Goal: Task Accomplishment & Management: Use online tool/utility

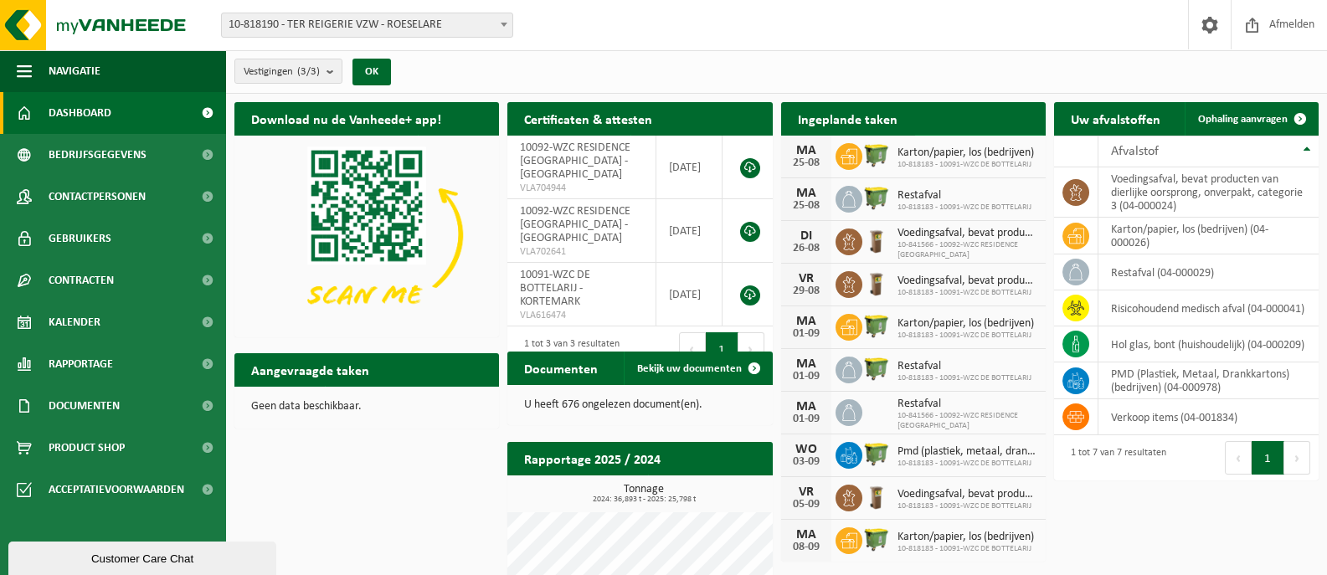
click at [1029, 135] on span at bounding box center [1027, 151] width 33 height 33
click at [1252, 119] on span "Ophaling aanvragen" at bounding box center [1243, 119] width 90 height 11
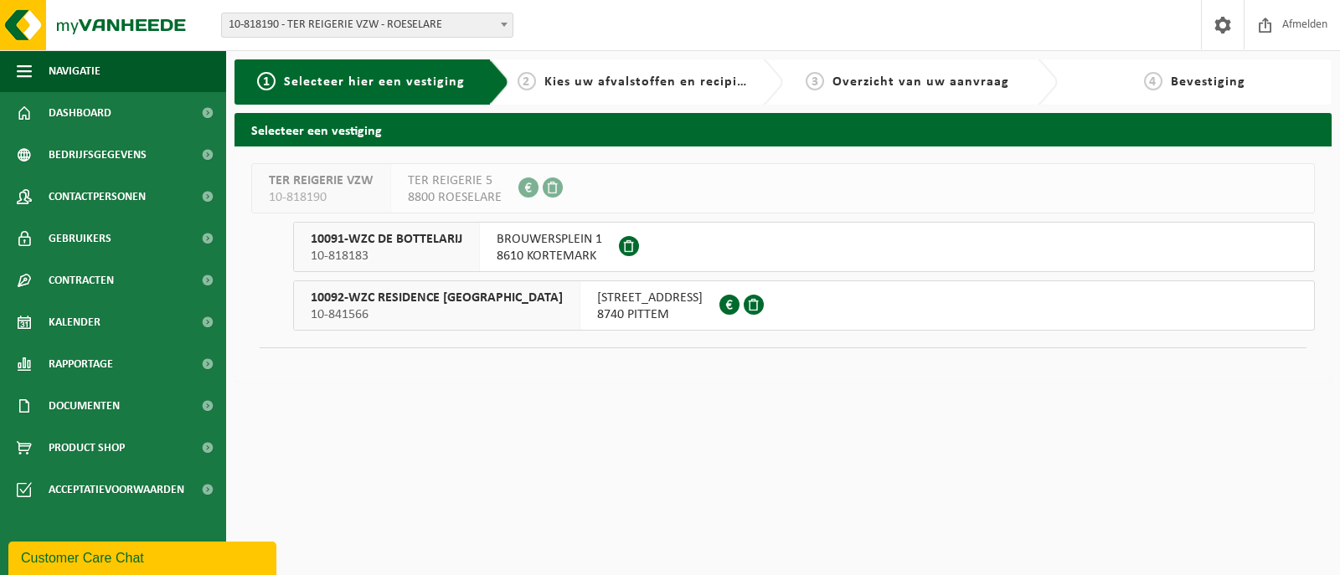
click at [597, 306] on span "MUIZEBEEKSTRAAT 3" at bounding box center [650, 298] width 106 height 17
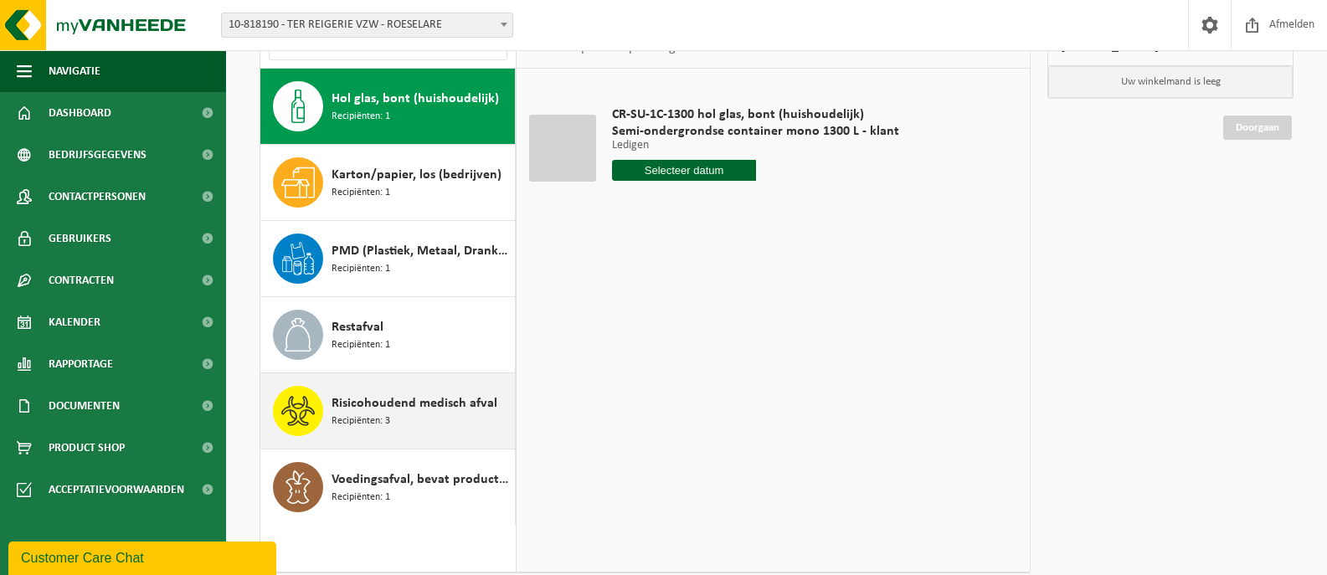
scroll to position [167, 0]
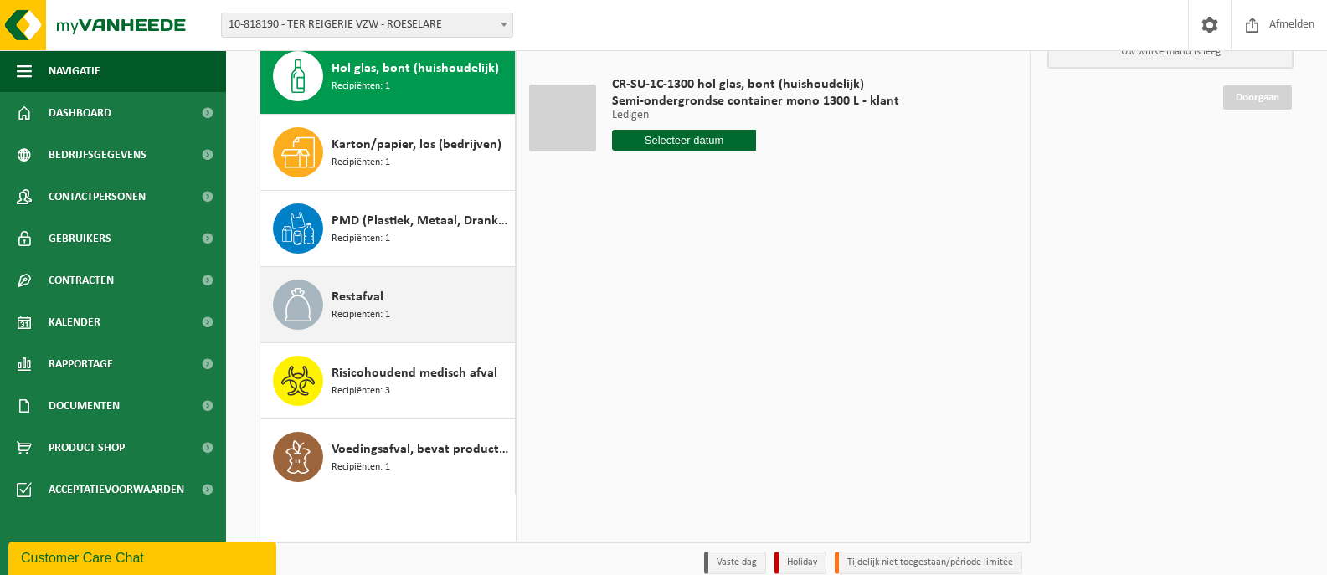
click at [371, 305] on span "Restafval" at bounding box center [358, 297] width 52 height 20
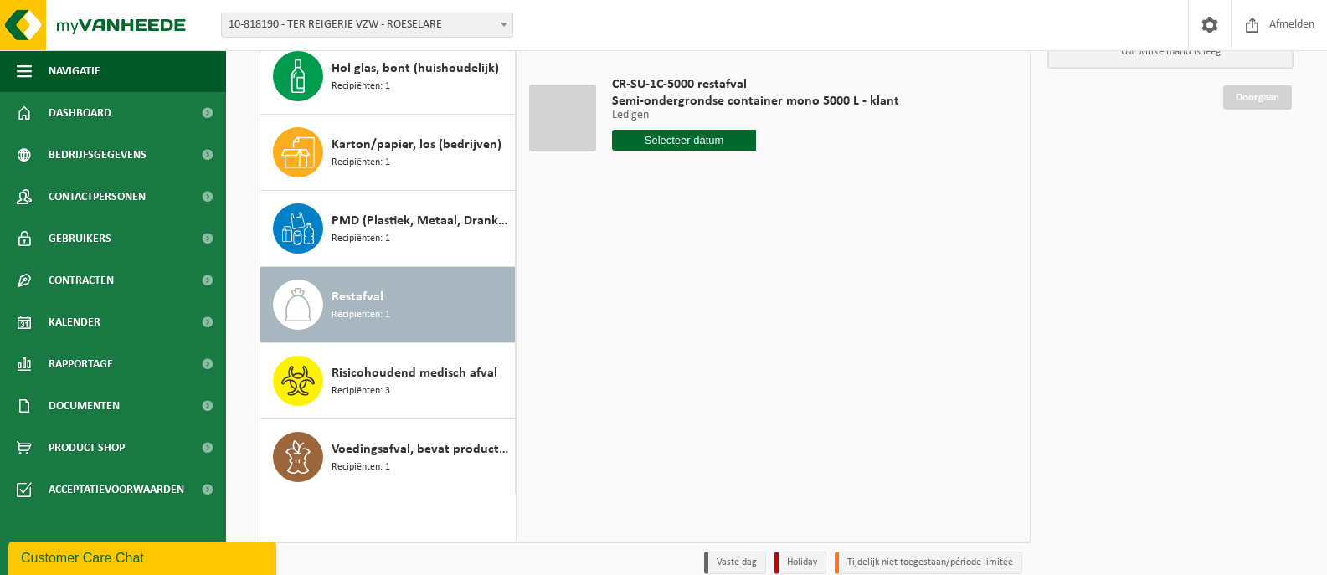
click at [703, 147] on input "text" at bounding box center [684, 140] width 144 height 21
click at [803, 180] on icon at bounding box center [803, 179] width 4 height 8
click at [626, 176] on icon at bounding box center [629, 178] width 27 height 27
click at [633, 348] on div "28 29 30 31 1 2 3 4 5 6 7 8 9 10 11 12 13 14 15 16 17 18 19 20 21 22 23 24 25 2…" at bounding box center [716, 289] width 206 height 134
click at [656, 343] on div "28 29 30 31 1 2 3 4 5 6 7 8 9 10 11 12 13 14 15 16 17 18 19 20 21 22 23 24 25 2…" at bounding box center [716, 289] width 206 height 134
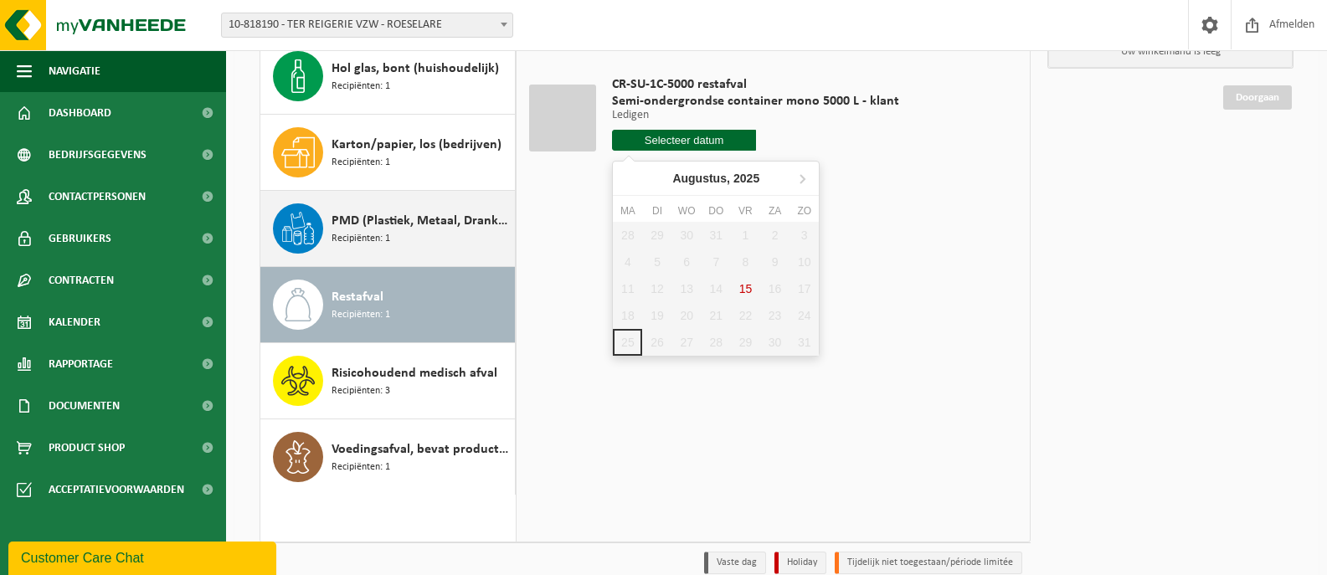
click at [383, 235] on span "Recipiënten: 1" at bounding box center [361, 239] width 59 height 16
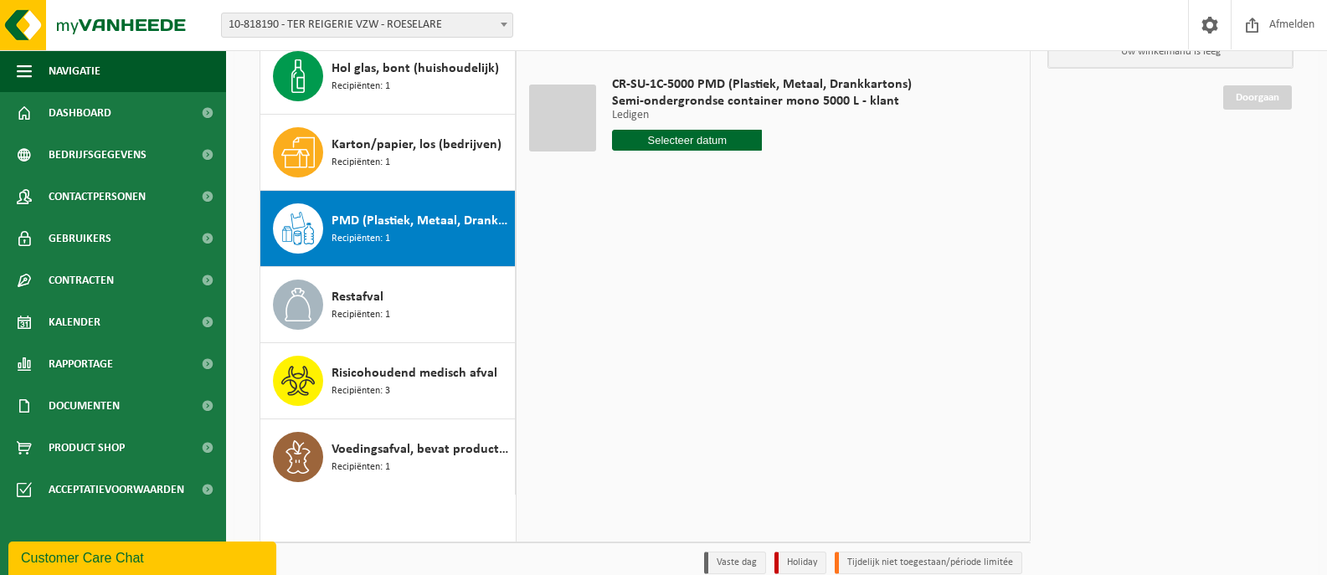
click at [698, 140] on input "text" at bounding box center [687, 140] width 150 height 21
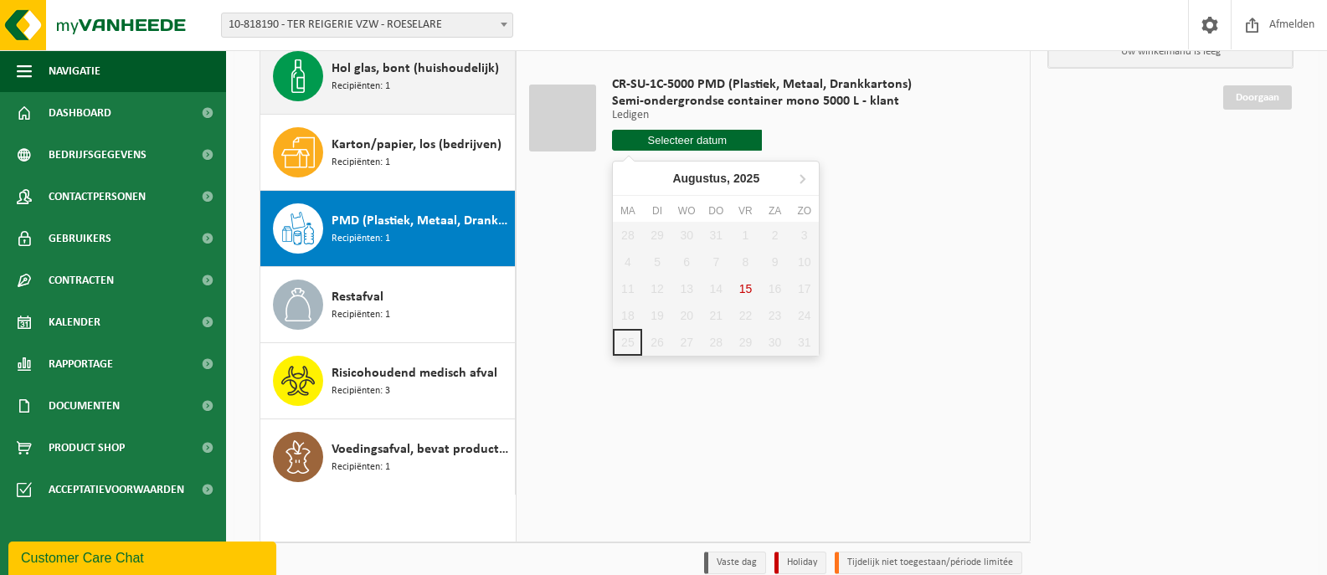
click at [374, 82] on span "Recipiënten: 1" at bounding box center [361, 87] width 59 height 16
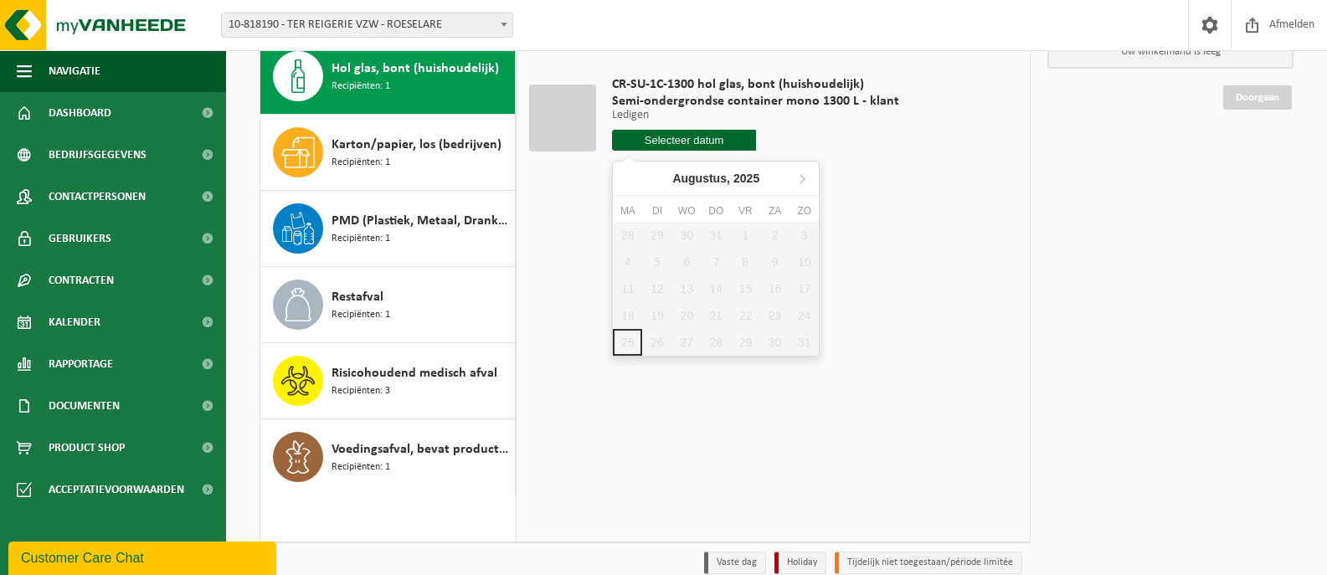
click at [668, 138] on input "text" at bounding box center [684, 140] width 144 height 21
click at [505, 22] on span at bounding box center [504, 24] width 17 height 22
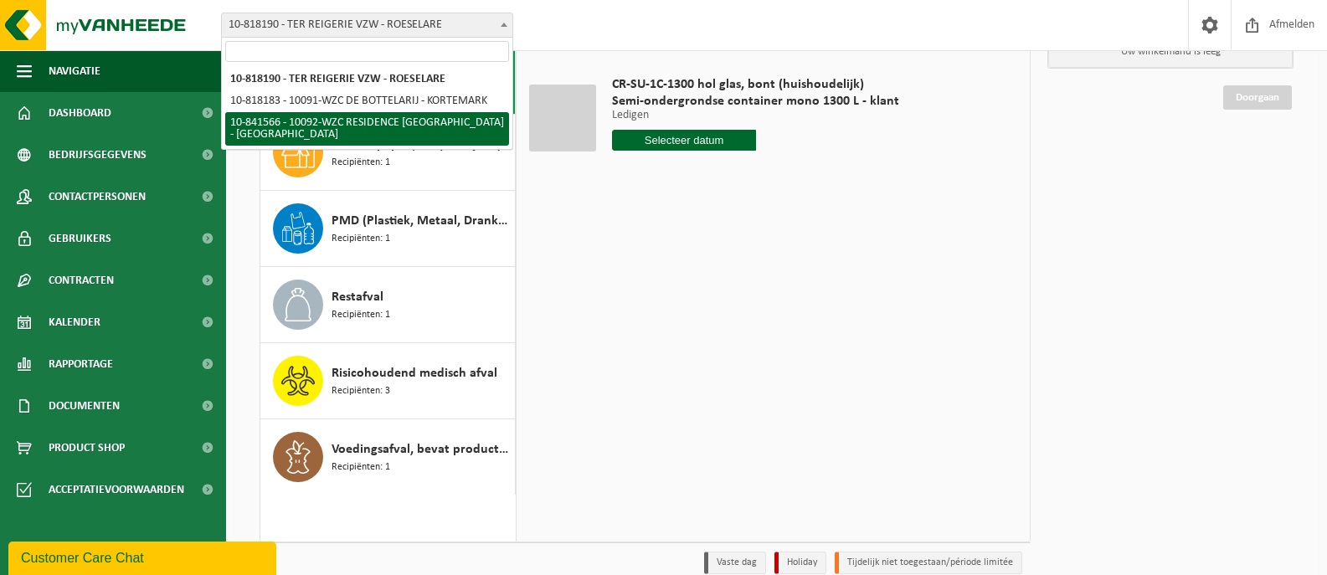
select select "92259"
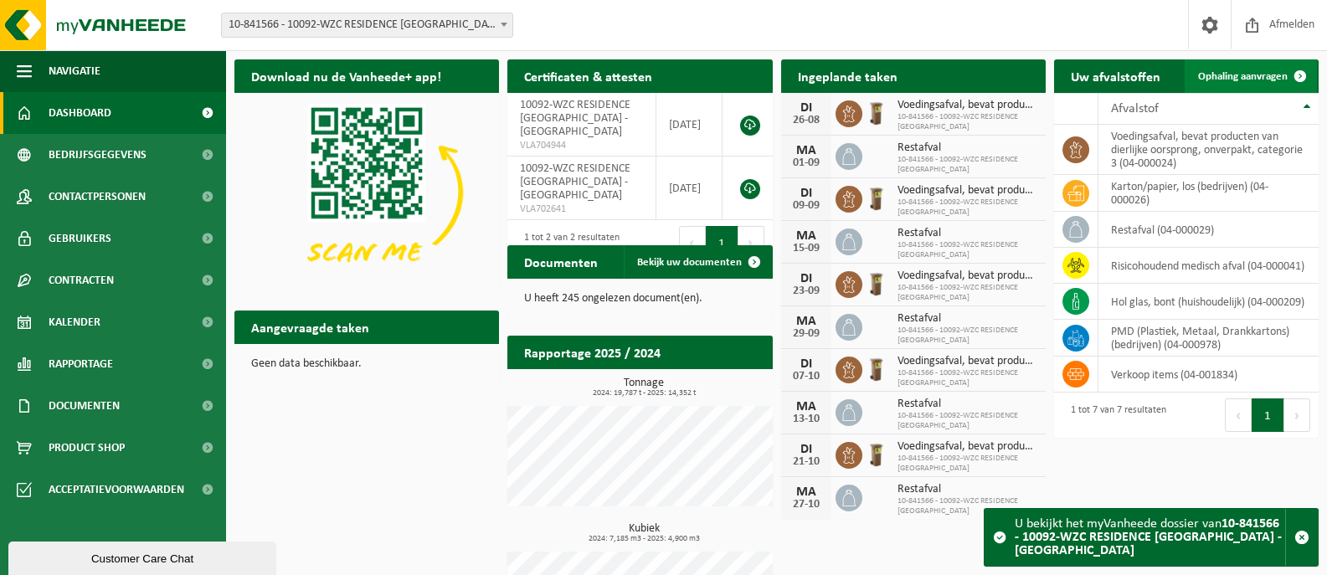
click at [1255, 80] on span "Ophaling aanvragen" at bounding box center [1243, 76] width 90 height 11
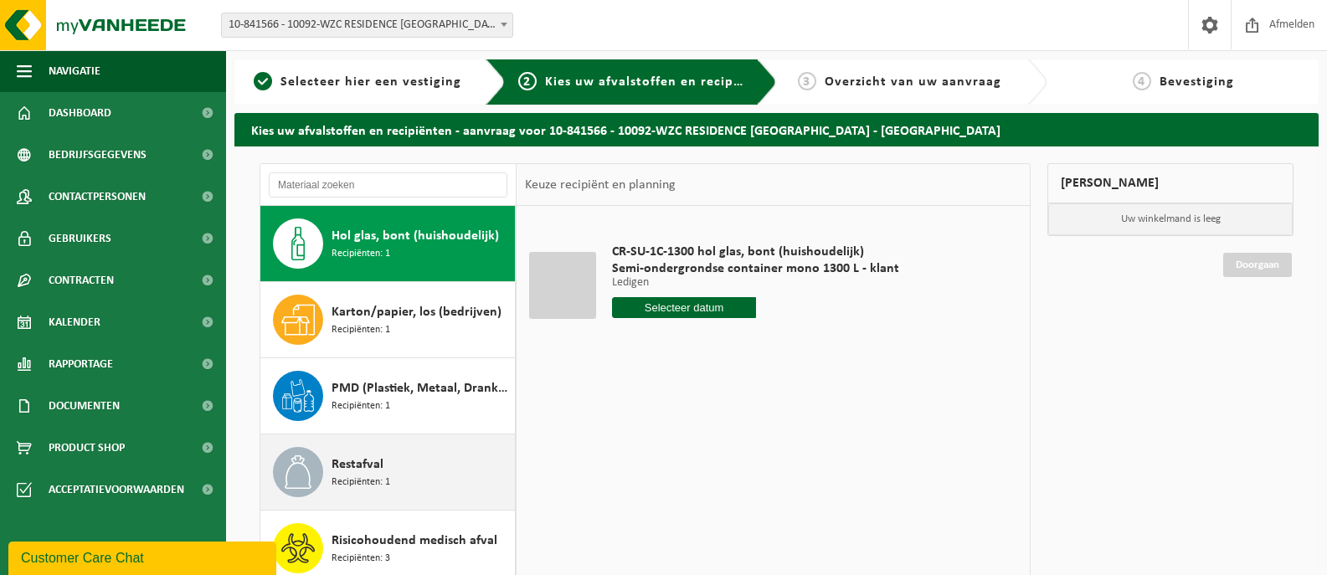
click at [347, 476] on span "Recipiënten: 1" at bounding box center [361, 483] width 59 height 16
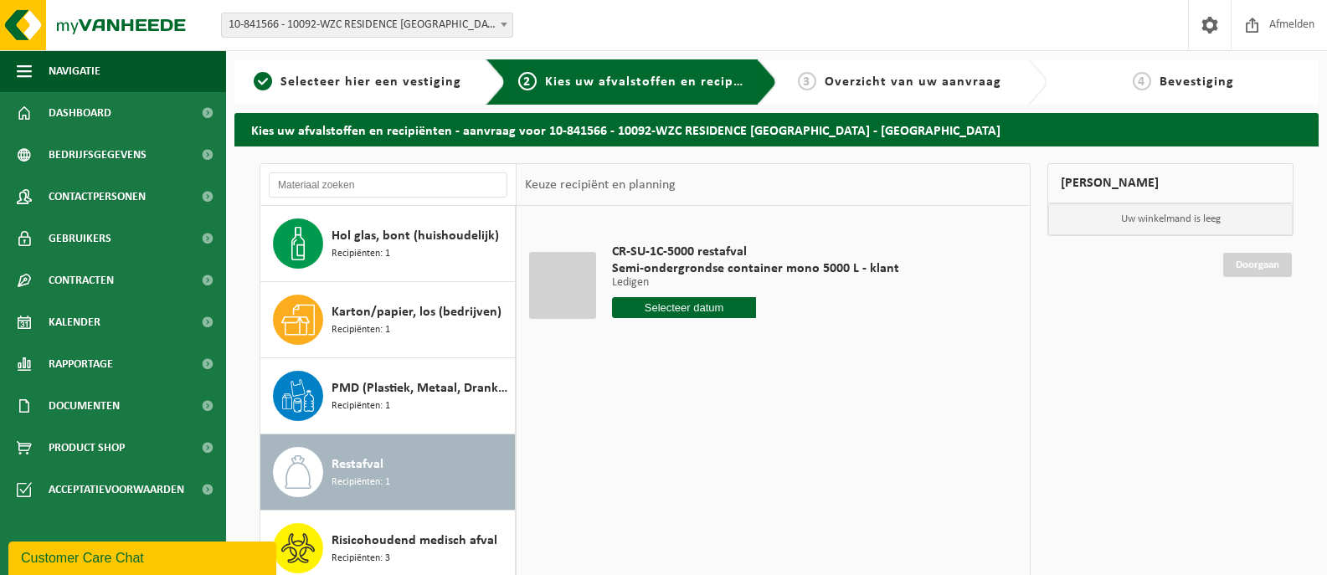
click at [662, 315] on input "text" at bounding box center [684, 307] width 144 height 21
click at [632, 508] on div "28 29 30 31 1 2 3 4 5 6 7 8 9 10 11 12 13 14 15 16 17 18 19 20 21 22 23 24 25 2…" at bounding box center [716, 456] width 206 height 134
click at [658, 513] on div "28 29 30 31 1 2 3 4 5 6 7 8 9 10 11 12 13 14 15 16 17 18 19 20 21 22 23 24 25 2…" at bounding box center [716, 456] width 206 height 134
click at [682, 512] on div "28 29 30 31 1 2 3 4 5 6 7 8 9 10 11 12 13 14 15 16 17 18 19 20 21 22 23 24 25 2…" at bounding box center [716, 456] width 206 height 134
